Goal: Find specific page/section: Find specific page/section

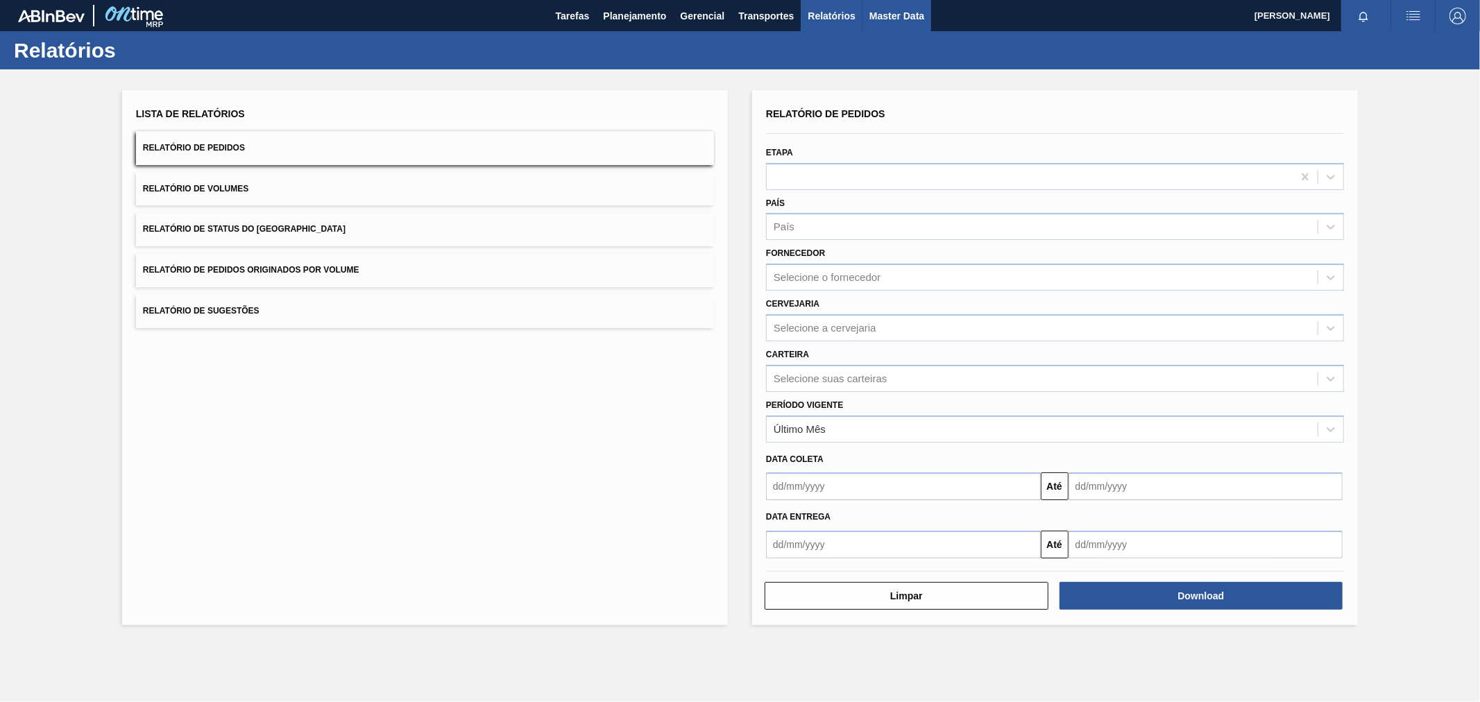
click at [895, 3] on button "Master Data" at bounding box center [897, 15] width 69 height 31
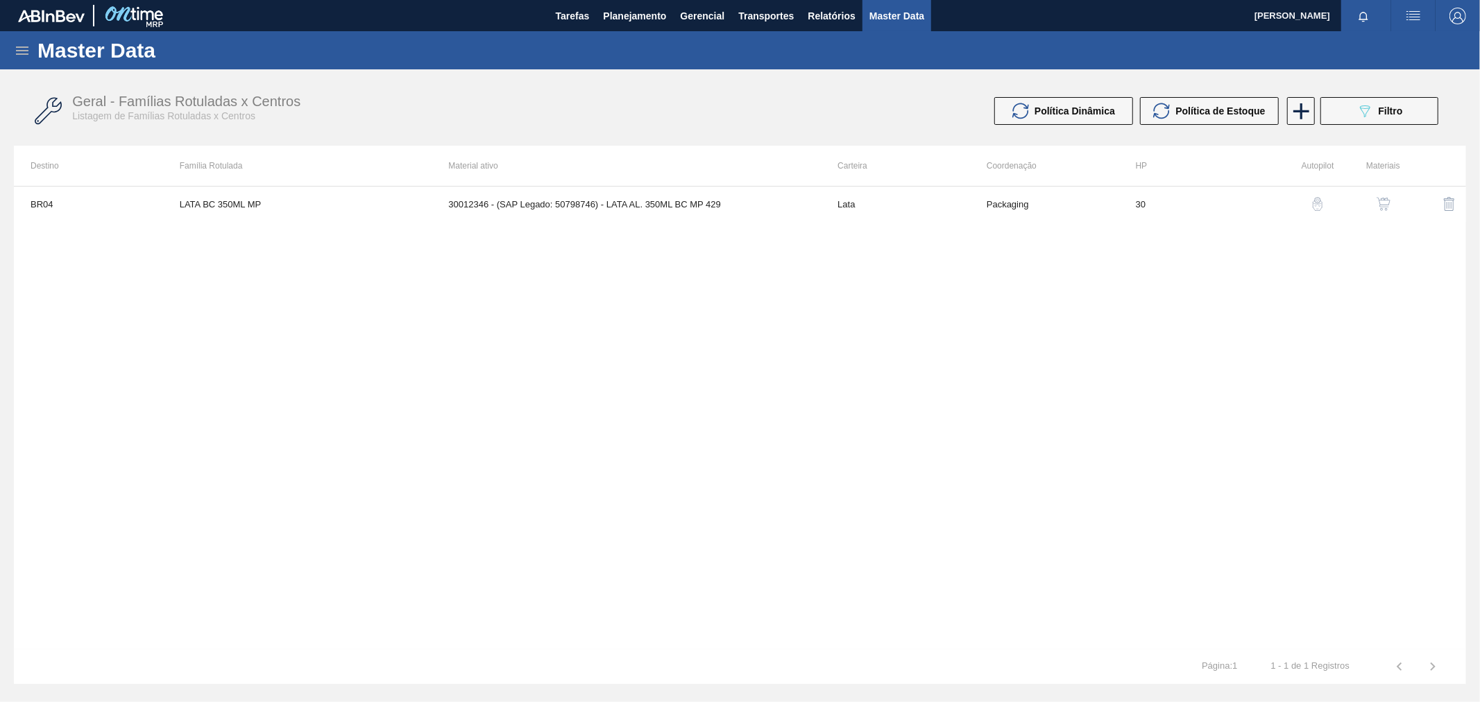
click at [23, 50] on icon at bounding box center [22, 51] width 12 height 8
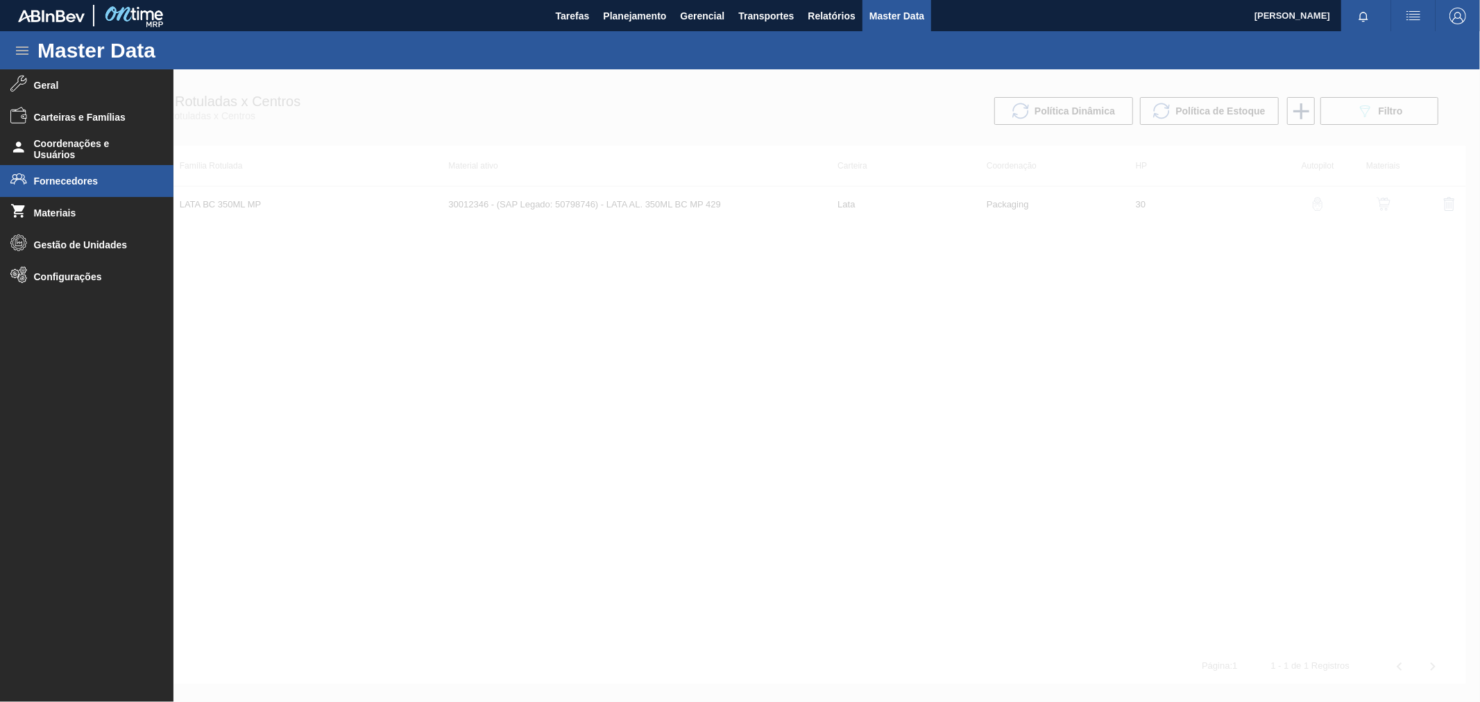
click at [67, 178] on span "Fornecedores" at bounding box center [91, 181] width 115 height 11
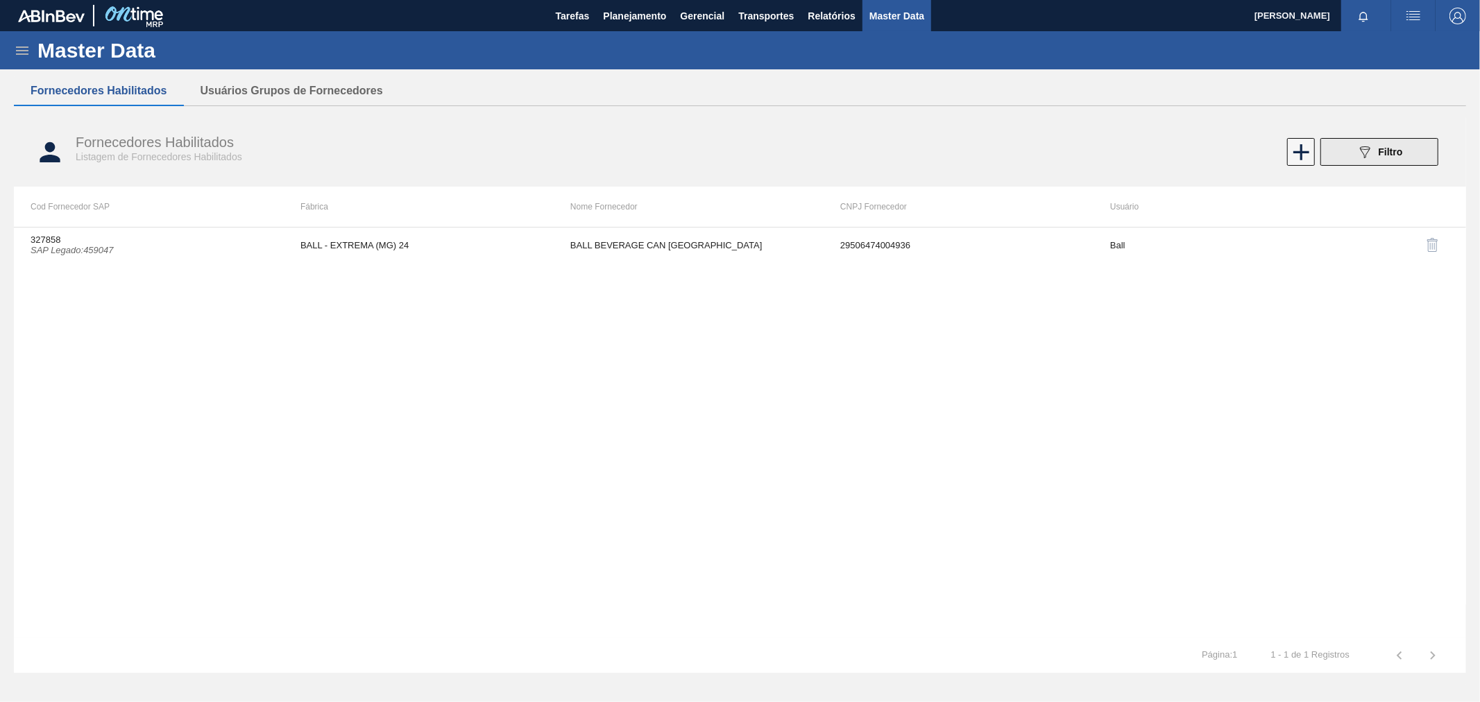
click at [1375, 156] on div "089F7B8B-B2A5-4AFE-B5C0-19BA573D28AC Filtro" at bounding box center [1380, 152] width 47 height 17
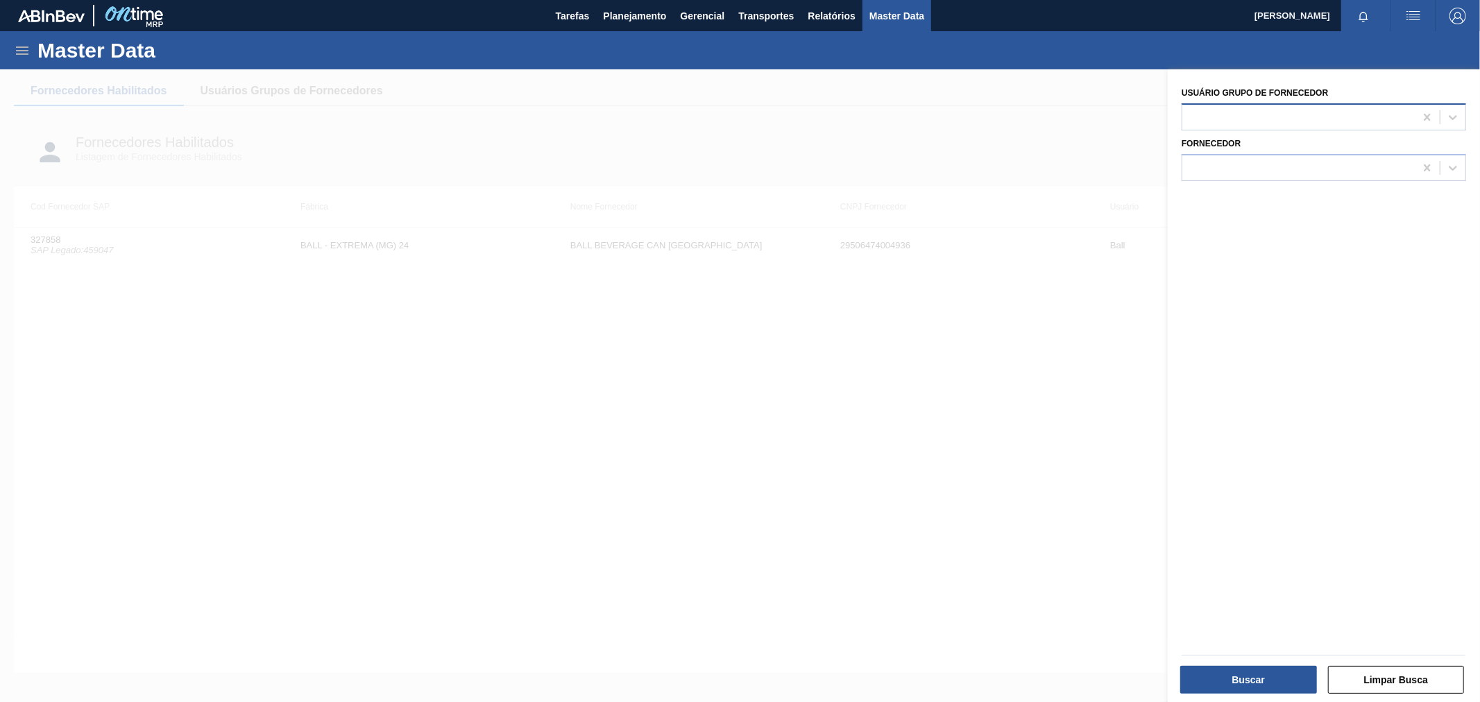
click at [1240, 126] on div at bounding box center [1324, 116] width 285 height 27
click at [1140, 149] on div at bounding box center [740, 420] width 1480 height 702
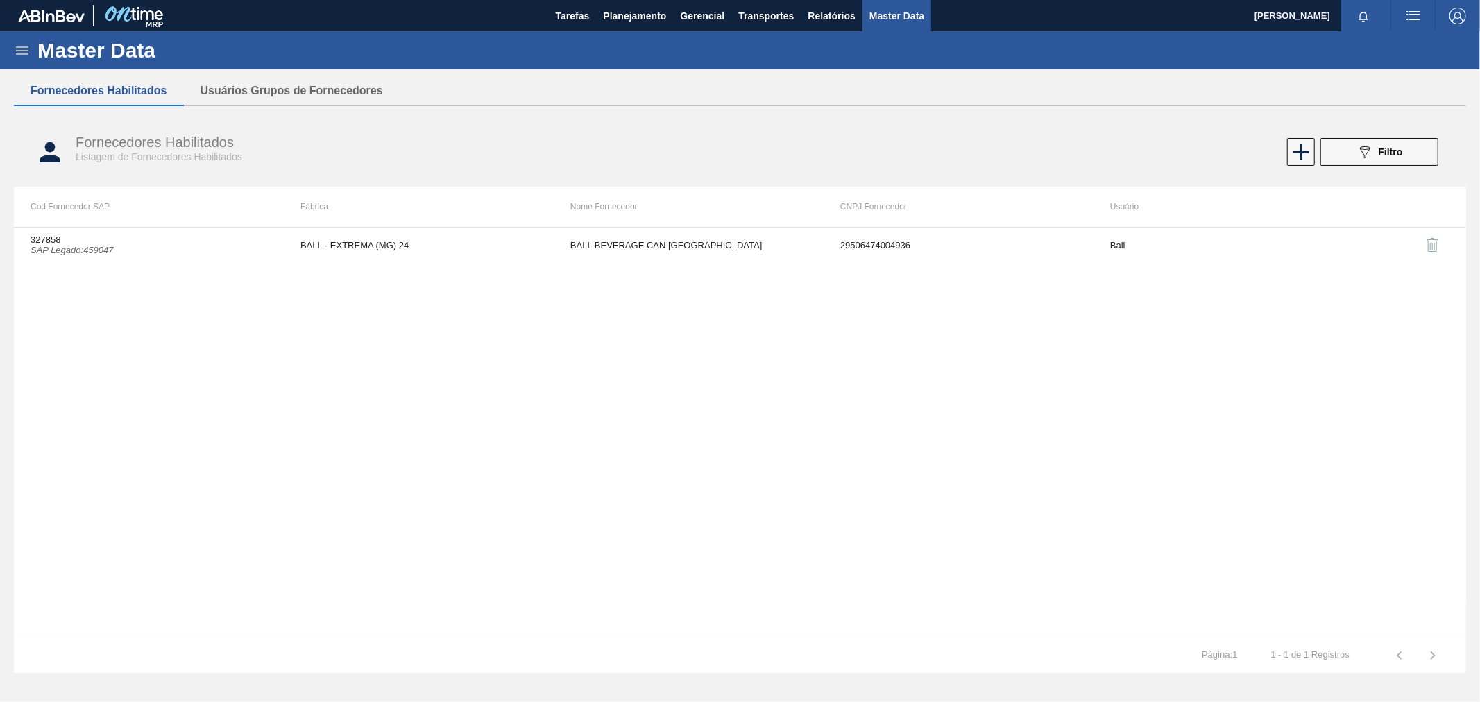
click at [1245, 176] on div "Fornecedores Habilitados Listagem de Fornecedores Habilitados 089F7B8B-B2A5-4AF…" at bounding box center [740, 360] width 1453 height 487
click at [1369, 144] on icon "089F7B8B-B2A5-4AFE-B5C0-19BA573D28AC" at bounding box center [1365, 152] width 17 height 17
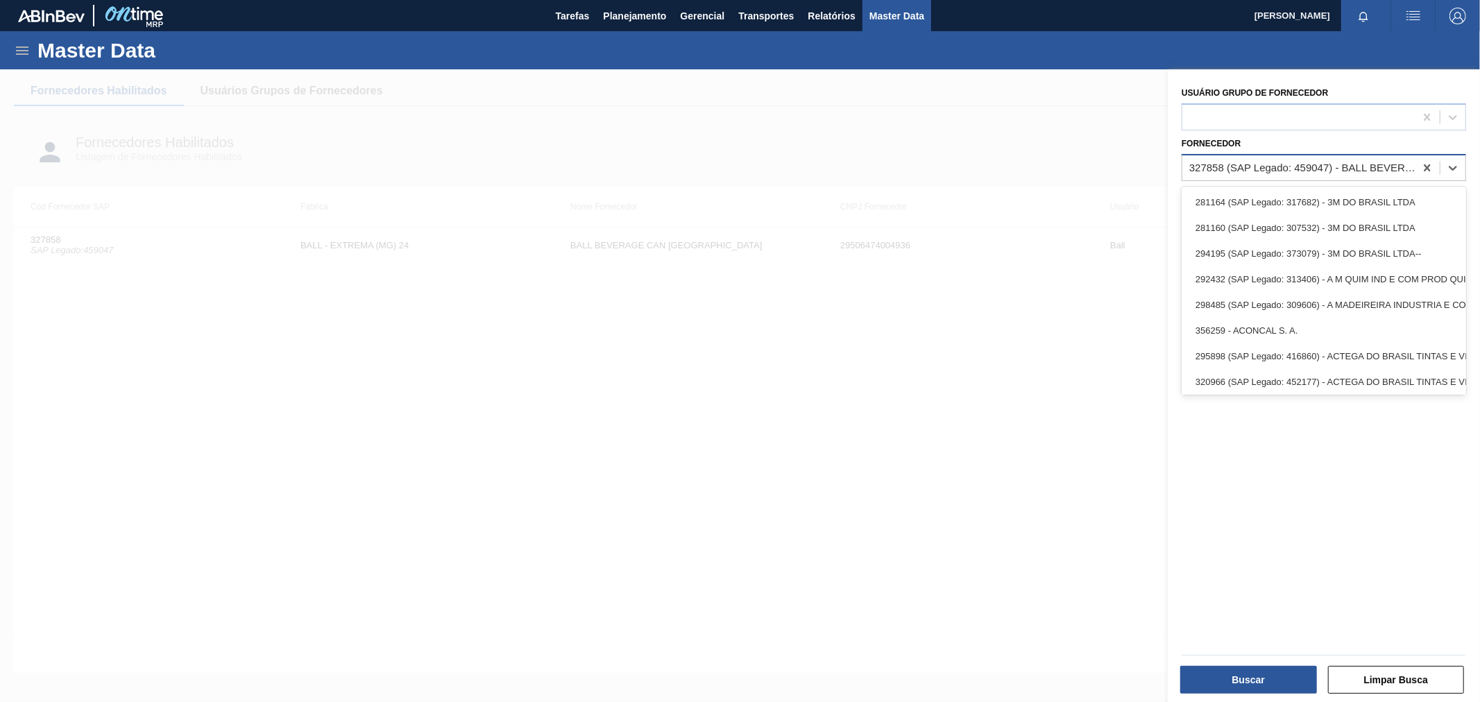
click at [1335, 171] on div "327858 (SAP Legado: 459047) - BALL BEVERAGE [GEOGRAPHIC_DATA]" at bounding box center [1299, 168] width 233 height 20
paste input "303171"
type input "303171"
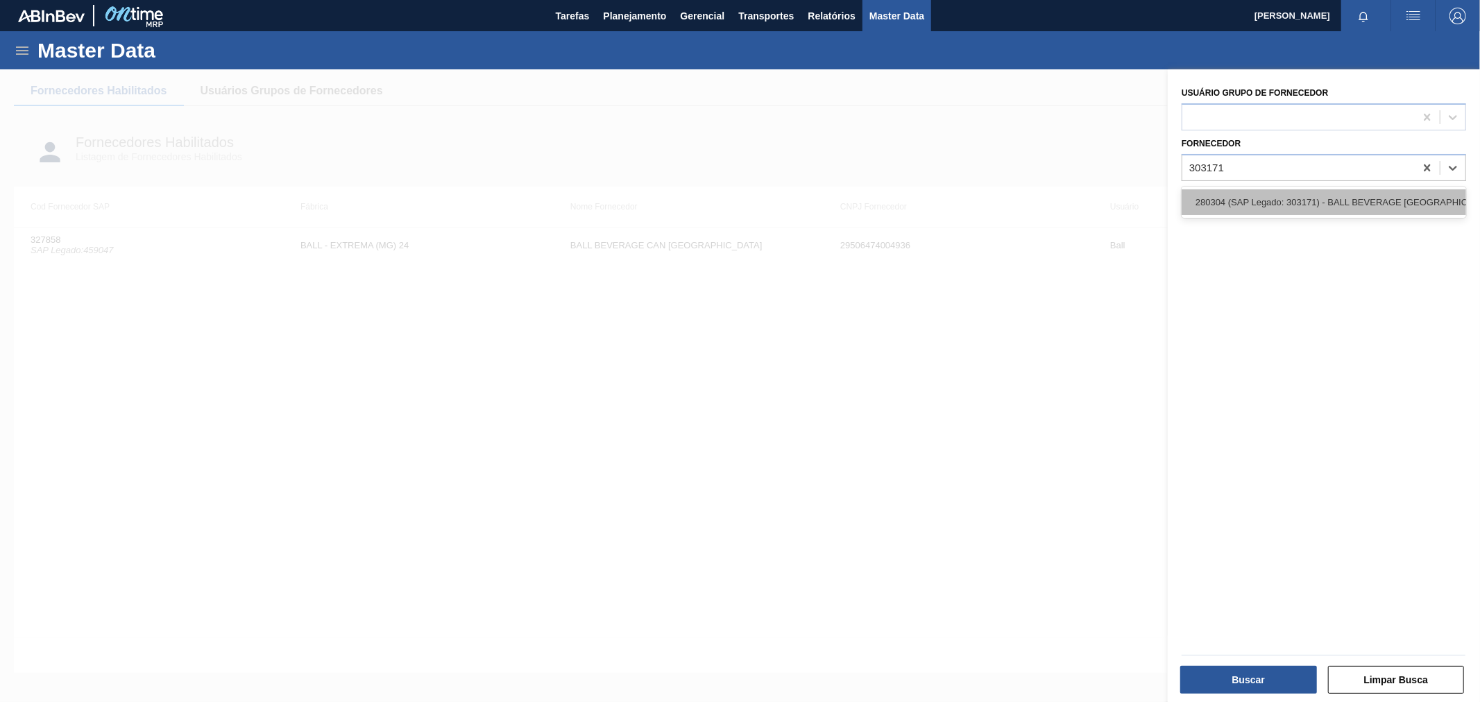
click at [1299, 200] on div "280304 (SAP Legado: 303171) - BALL BEVERAGE [GEOGRAPHIC_DATA] SA" at bounding box center [1324, 202] width 285 height 26
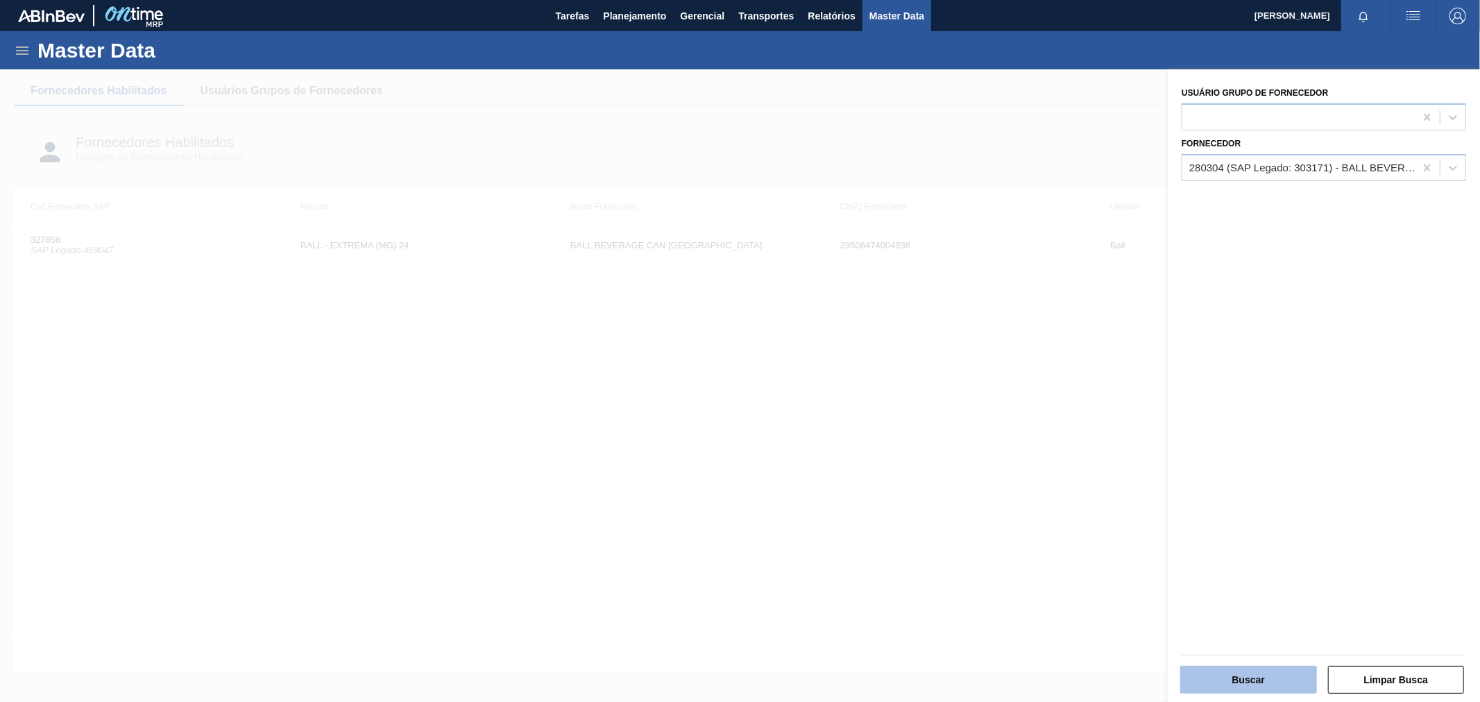
click at [1255, 686] on button "Buscar" at bounding box center [1249, 680] width 137 height 28
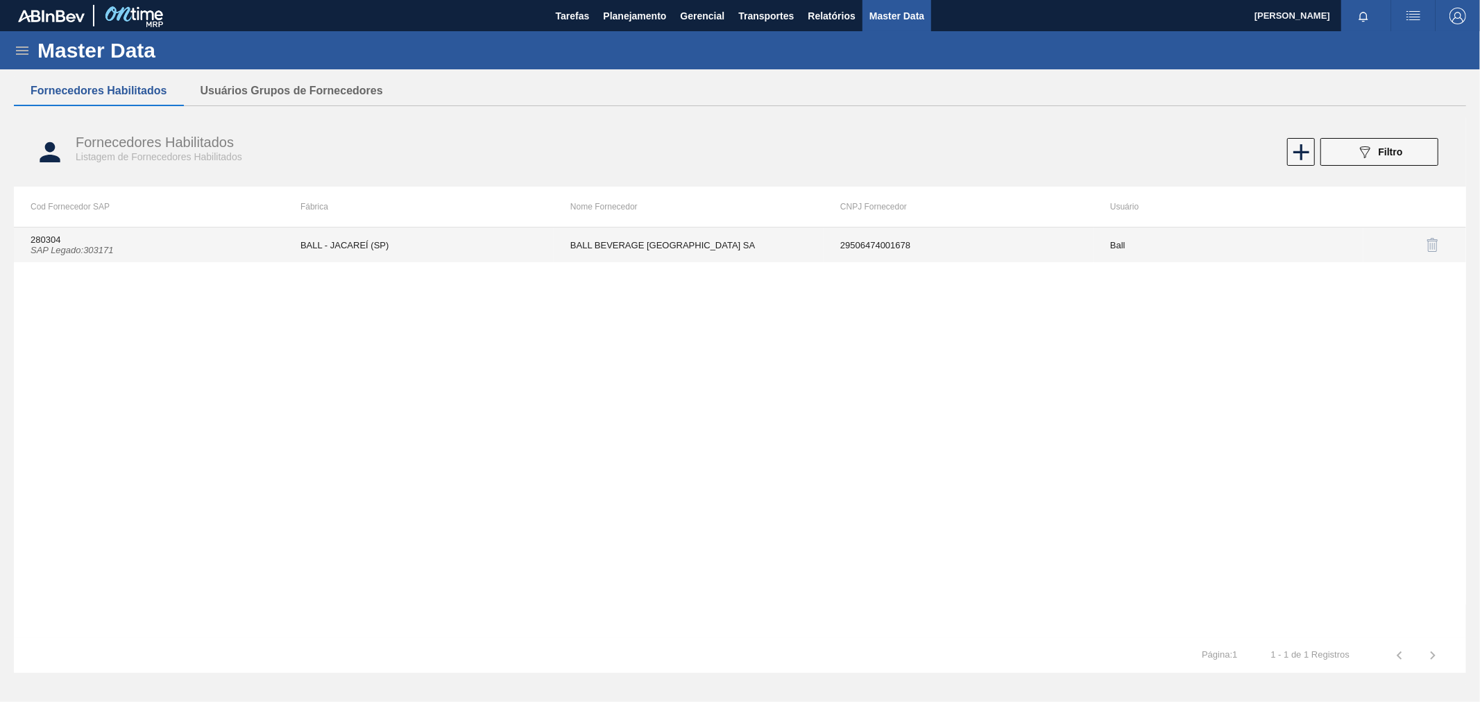
click at [57, 244] on td "280304 SAP Legado : 303171" at bounding box center [149, 245] width 270 height 35
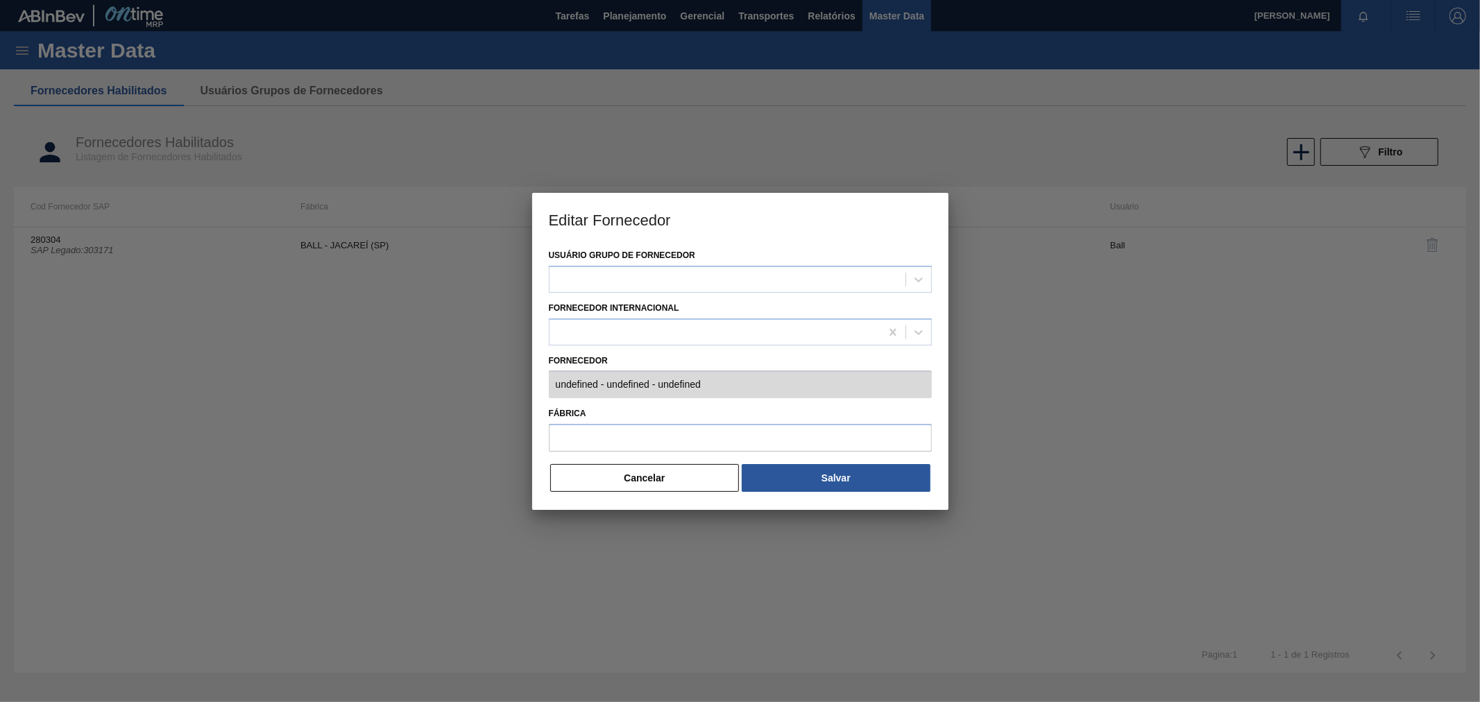
type input "280304 (SAP Legado: 303171) - BALL BEVERAGE [GEOGRAPHIC_DATA] [GEOGRAPHIC_DATA]…"
type input "BALL - JACAREÍ (SP)"
